Goal: Task Accomplishment & Management: Manage account settings

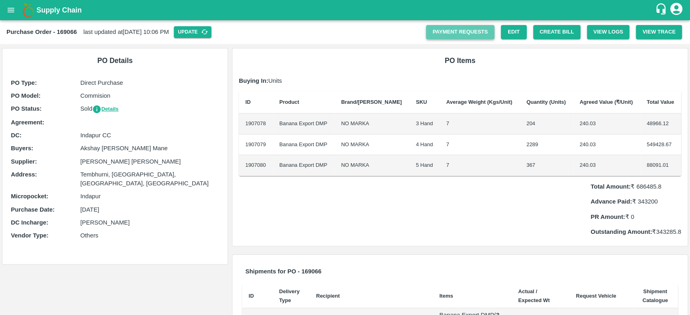
click at [469, 31] on link "Payment Requests" at bounding box center [460, 32] width 68 height 14
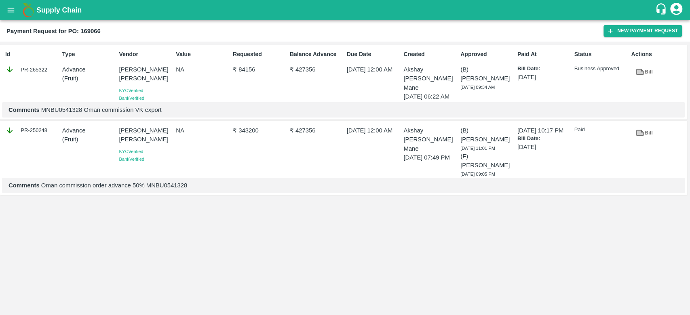
click at [475, 36] on div "Payment Request for PO: 169066" at bounding box center [304, 31] width 597 height 11
click at [636, 67] on link "Bill" at bounding box center [644, 72] width 26 height 14
click at [167, 178] on div "Comments Oman commission order advance 50% MNBU0541328" at bounding box center [343, 185] width 683 height 15
copy p "MNBU0541328"
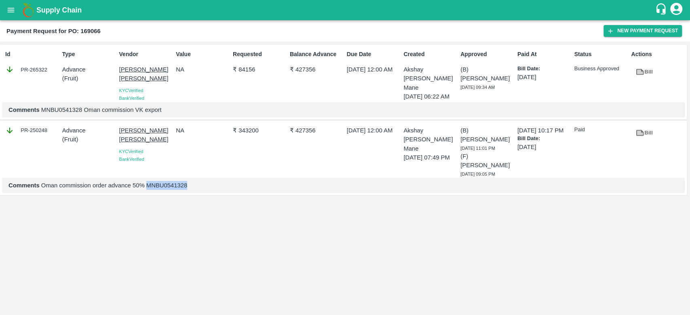
copy p "MNBU0541328"
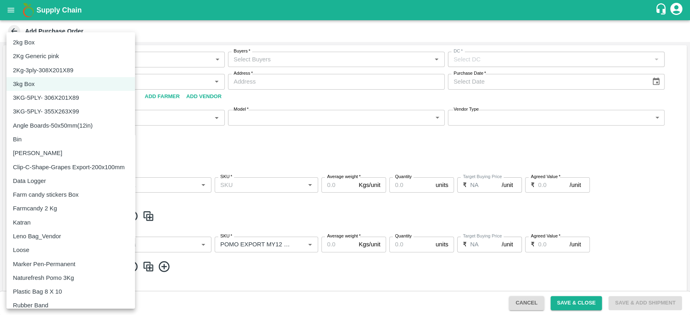
scroll to position [49, 0]
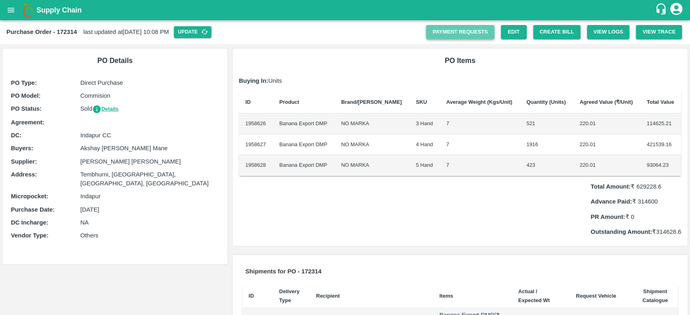
click at [471, 37] on link "Payment Requests" at bounding box center [460, 32] width 68 height 14
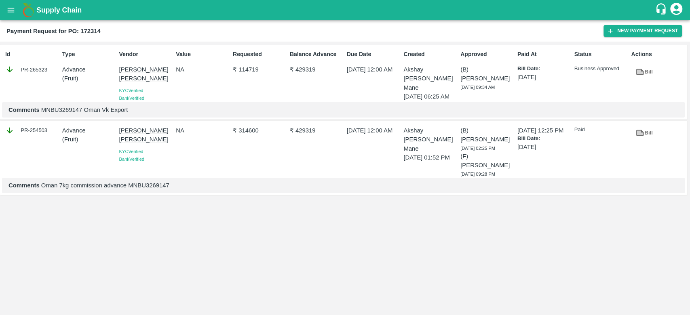
click at [56, 112] on p "Comments MNBU3269147 Oman Vk Export" at bounding box center [343, 110] width 670 height 9
copy p "MNBU3269147"
click at [56, 112] on p "Comments MNBU3269147 Oman Vk Export" at bounding box center [343, 110] width 670 height 9
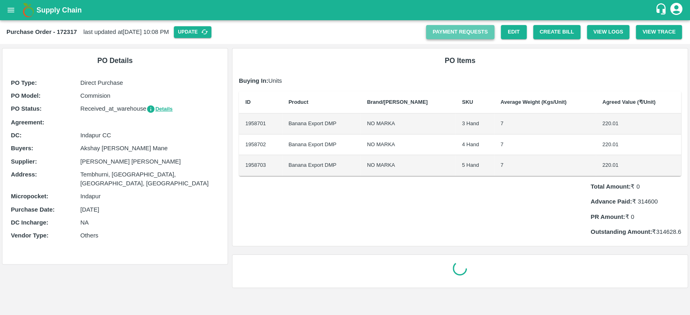
click at [448, 36] on link "Payment Requests" at bounding box center [460, 32] width 68 height 14
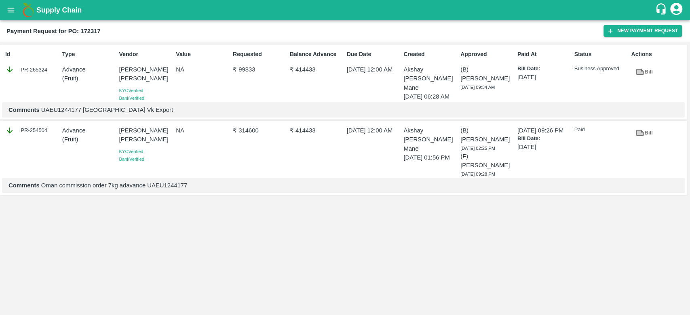
click at [78, 109] on p "Comments UAEU1244177 [GEOGRAPHIC_DATA] Vk Export" at bounding box center [343, 110] width 670 height 9
copy p "UAEU1244177"
click at [78, 109] on p "Comments UAEU1244177 [GEOGRAPHIC_DATA] Vk Export" at bounding box center [343, 110] width 670 height 9
